Goal: Task Accomplishment & Management: Manage account settings

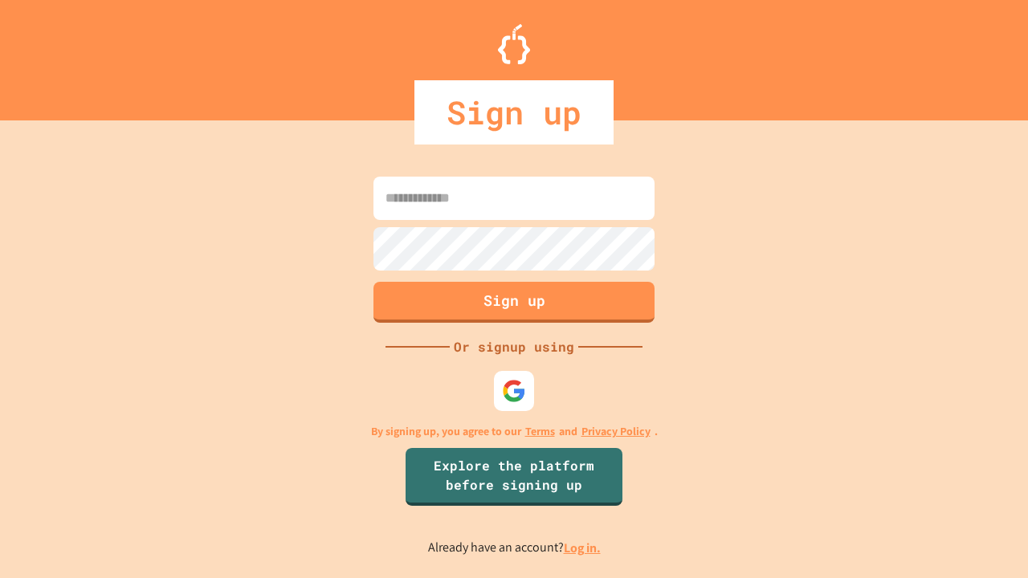
click at [583, 548] on link "Log in." at bounding box center [582, 548] width 37 height 17
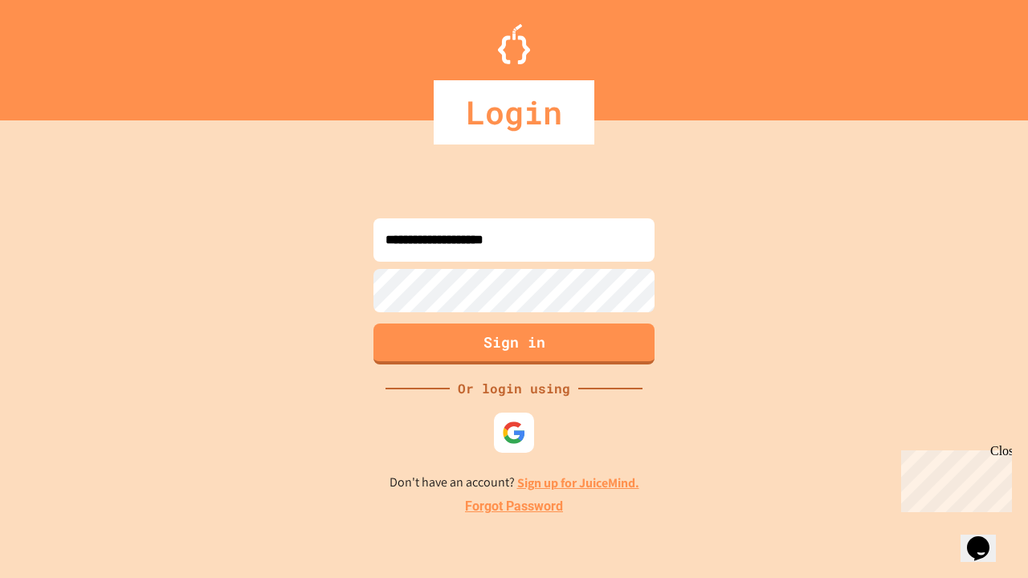
type input "**********"
